Goal: Navigation & Orientation: Find specific page/section

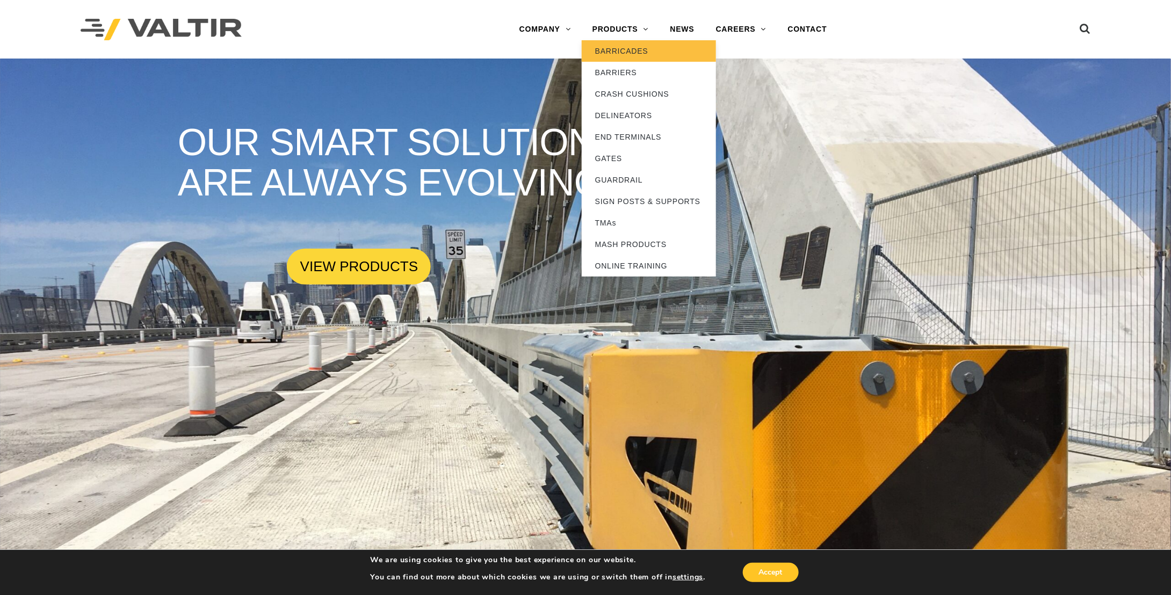
click at [626, 50] on link "BARRICADES" at bounding box center [649, 50] width 134 height 21
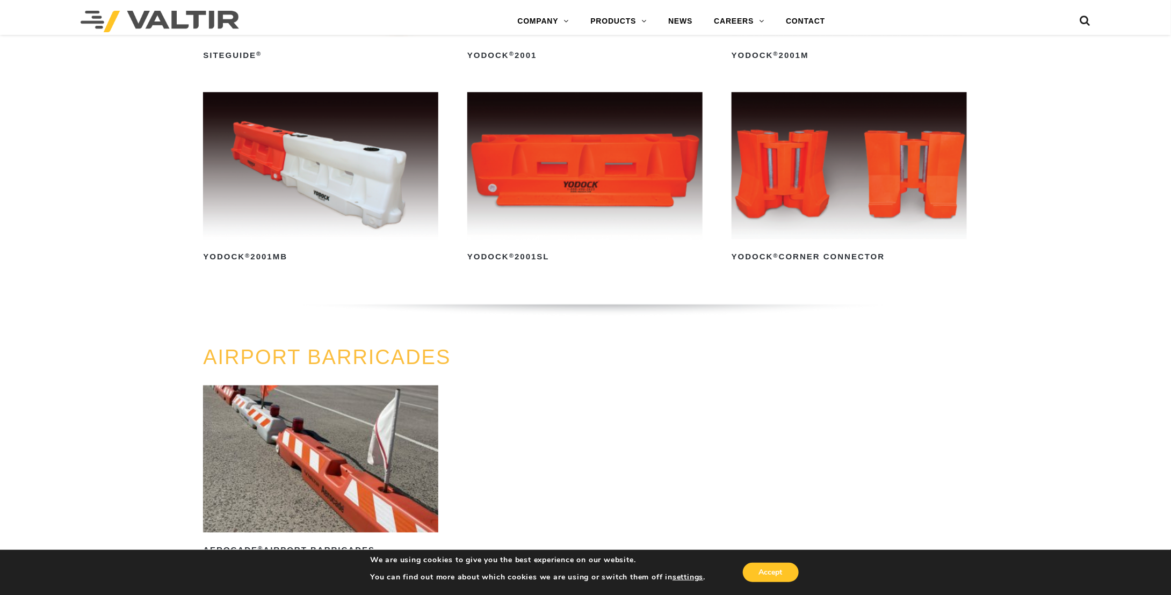
scroll to position [698, 0]
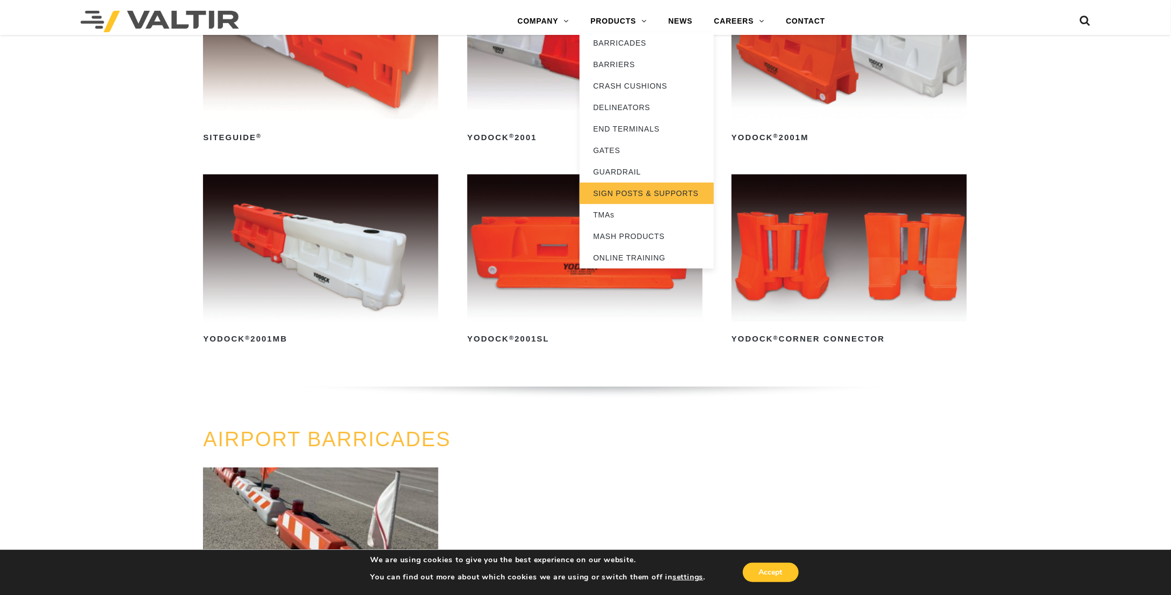
click at [631, 191] on link "SIGN POSTS & SUPPORTS" at bounding box center [647, 193] width 134 height 21
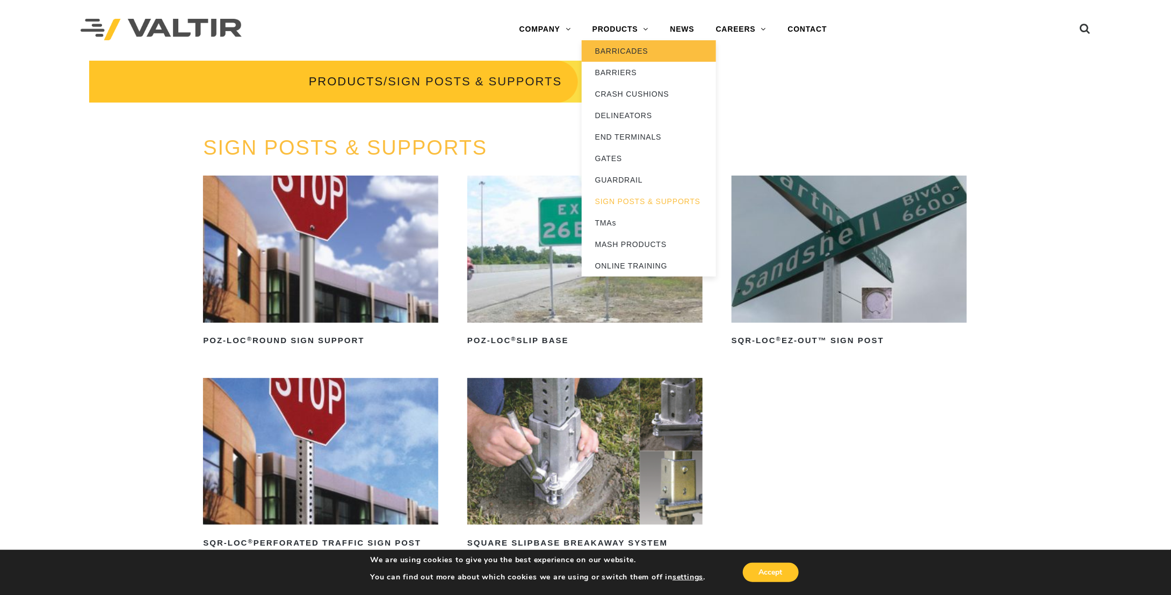
click at [618, 51] on link "BARRICADES" at bounding box center [649, 50] width 134 height 21
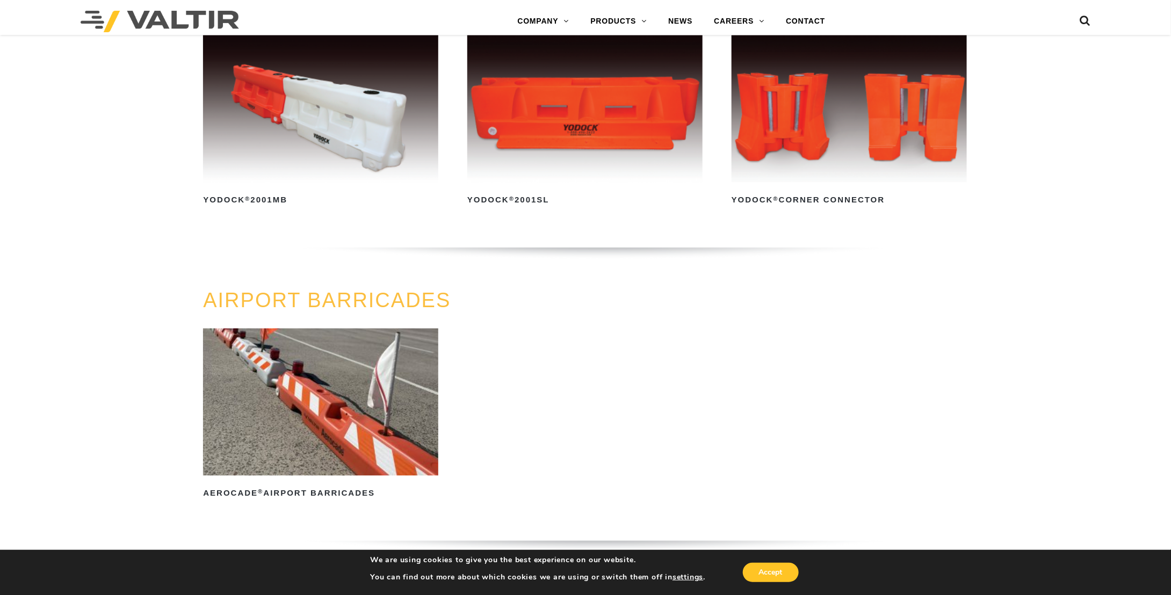
scroll to position [806, 0]
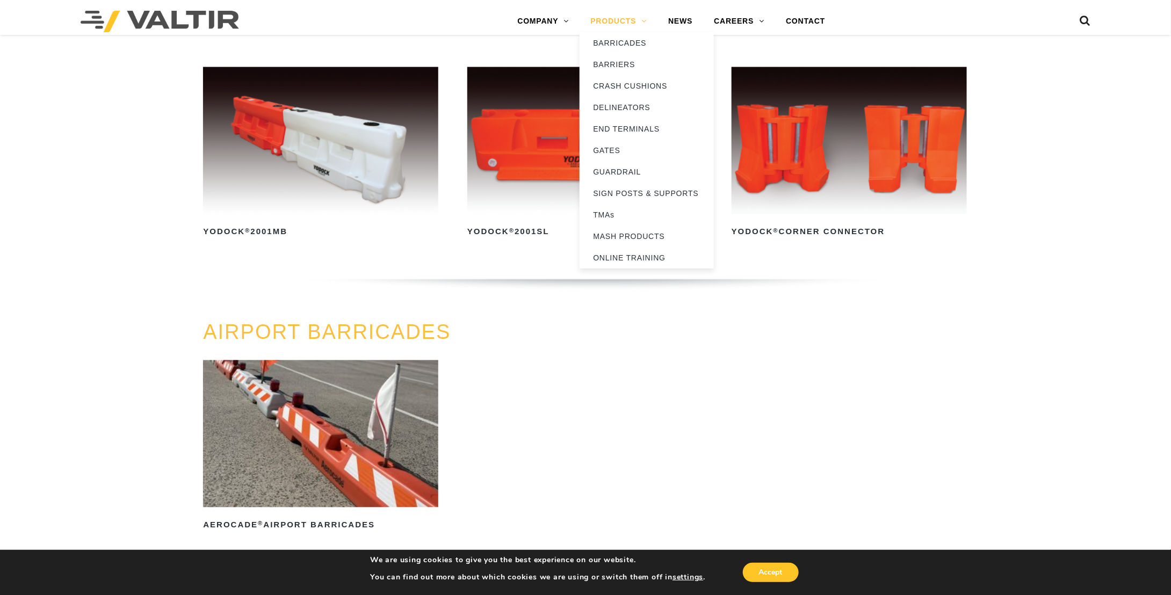
click at [643, 22] on link "PRODUCTS" at bounding box center [619, 21] width 78 height 21
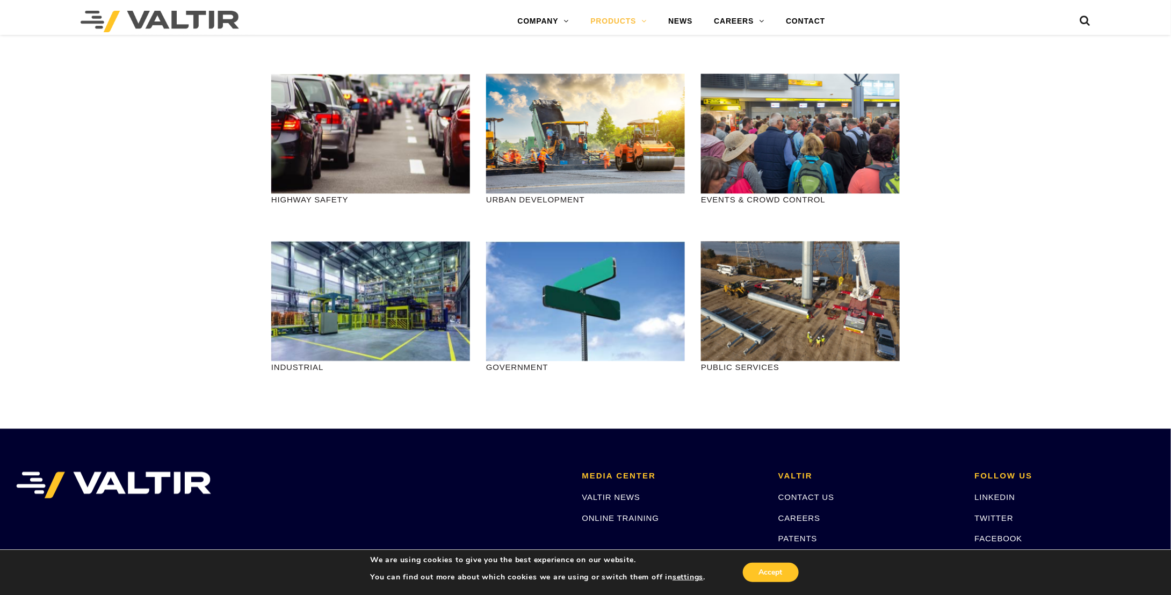
scroll to position [1126, 0]
